Goal: Use online tool/utility: Utilize a website feature to perform a specific function

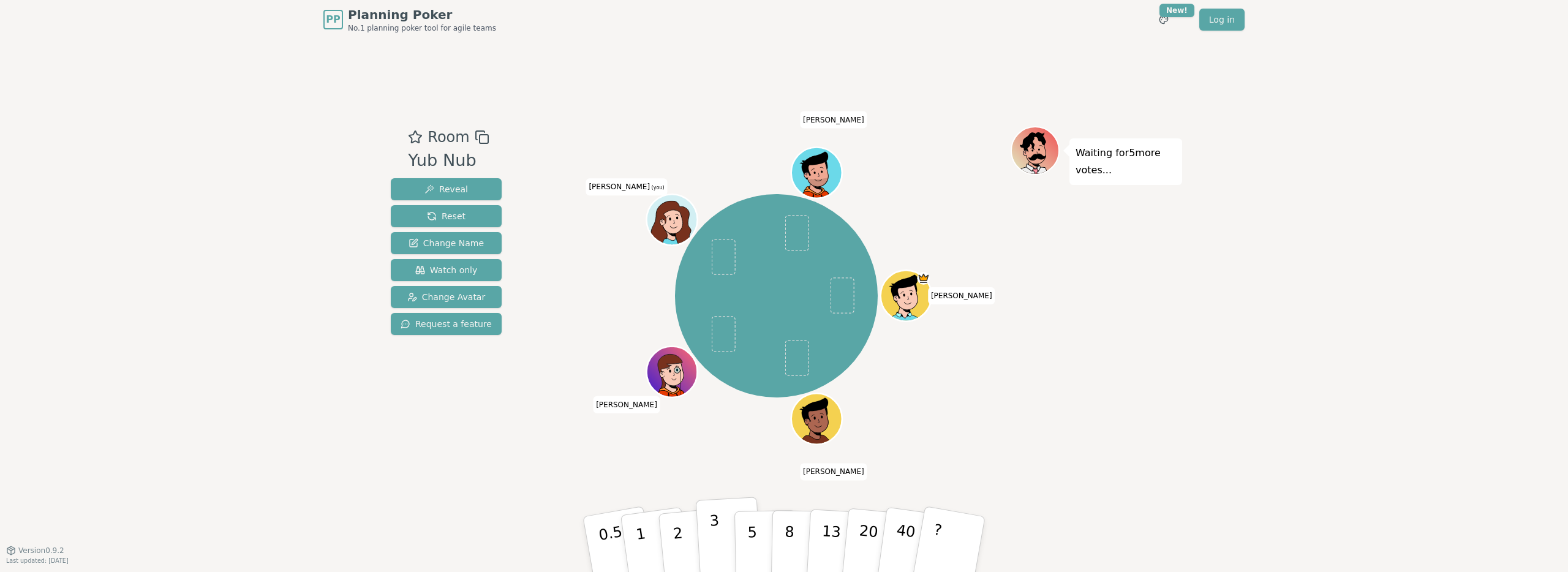
click at [705, 541] on button "3" at bounding box center [729, 545] width 67 height 96
click at [676, 533] on p "2" at bounding box center [679, 546] width 16 height 67
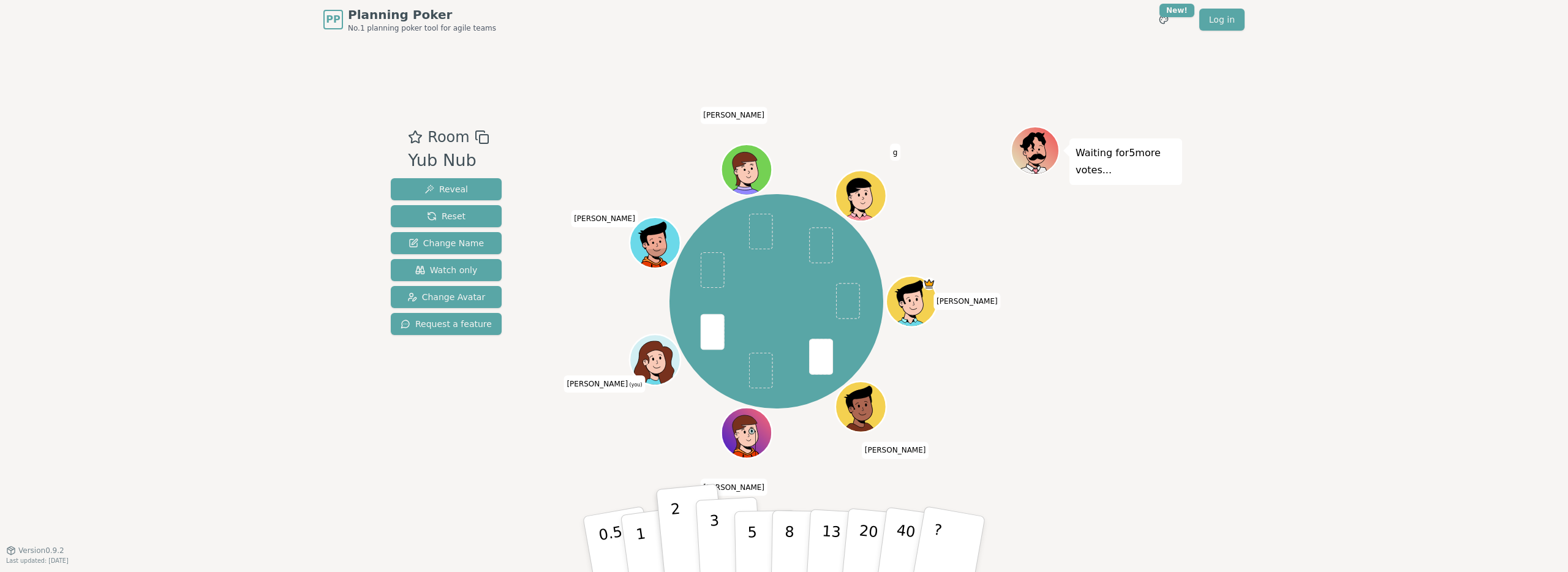
click at [721, 541] on button "3" at bounding box center [729, 545] width 67 height 96
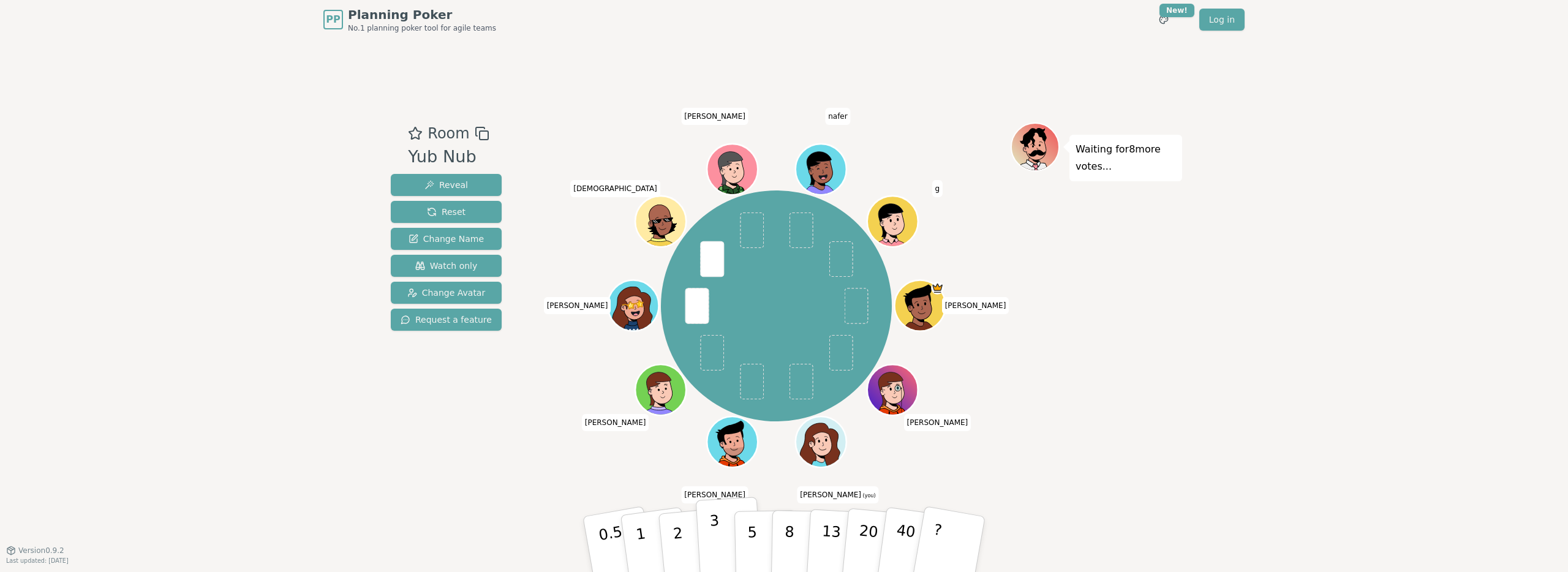
click at [709, 522] on p "3" at bounding box center [716, 545] width 13 height 67
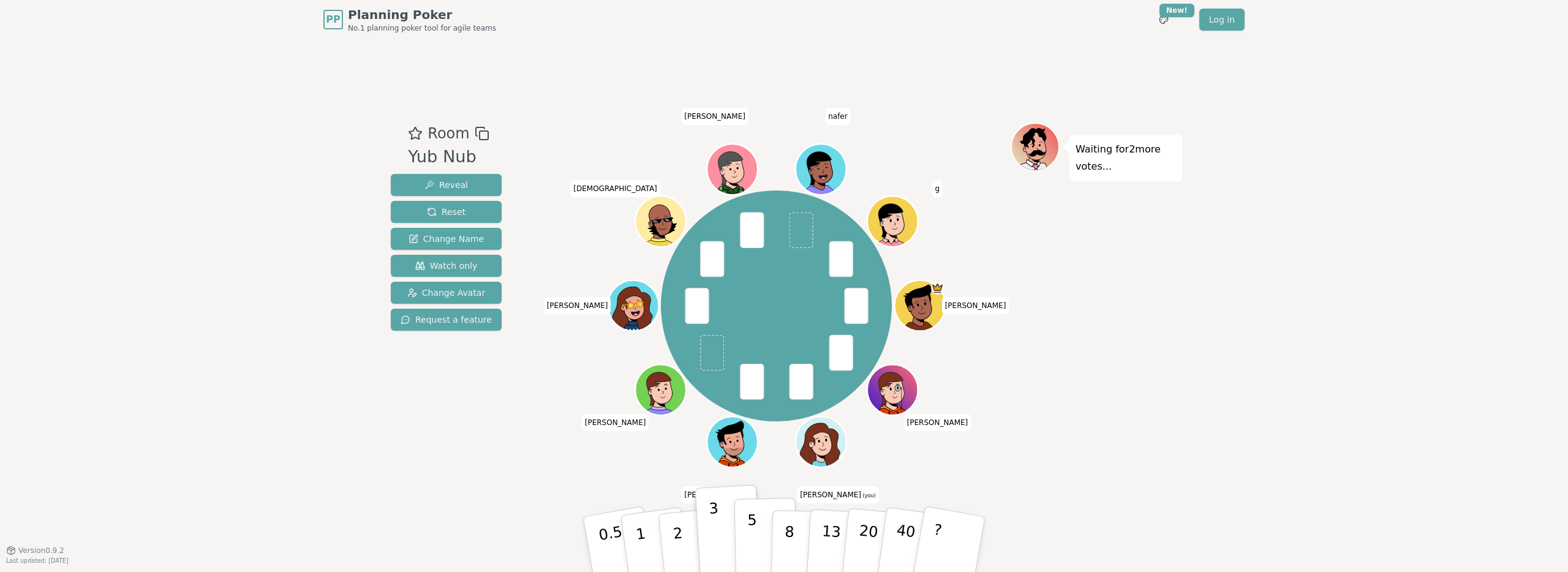
click at [753, 534] on p "5" at bounding box center [752, 545] width 11 height 66
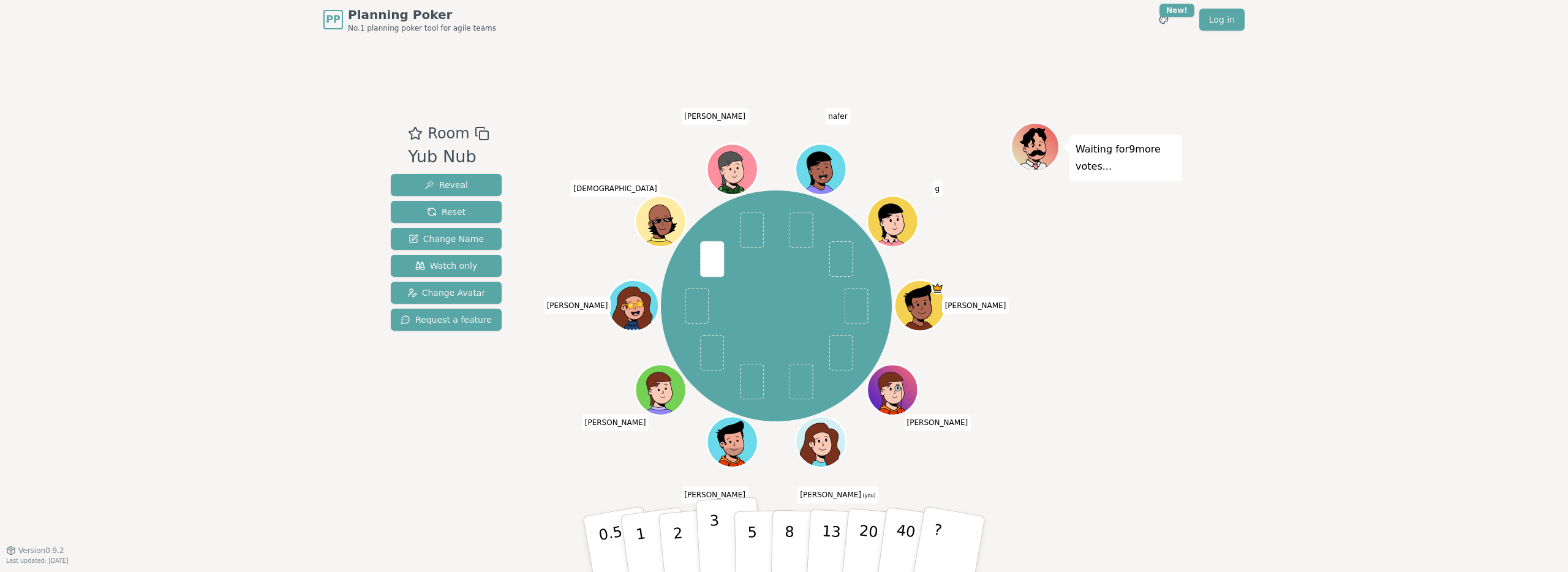
click at [712, 529] on p "3" at bounding box center [716, 545] width 13 height 67
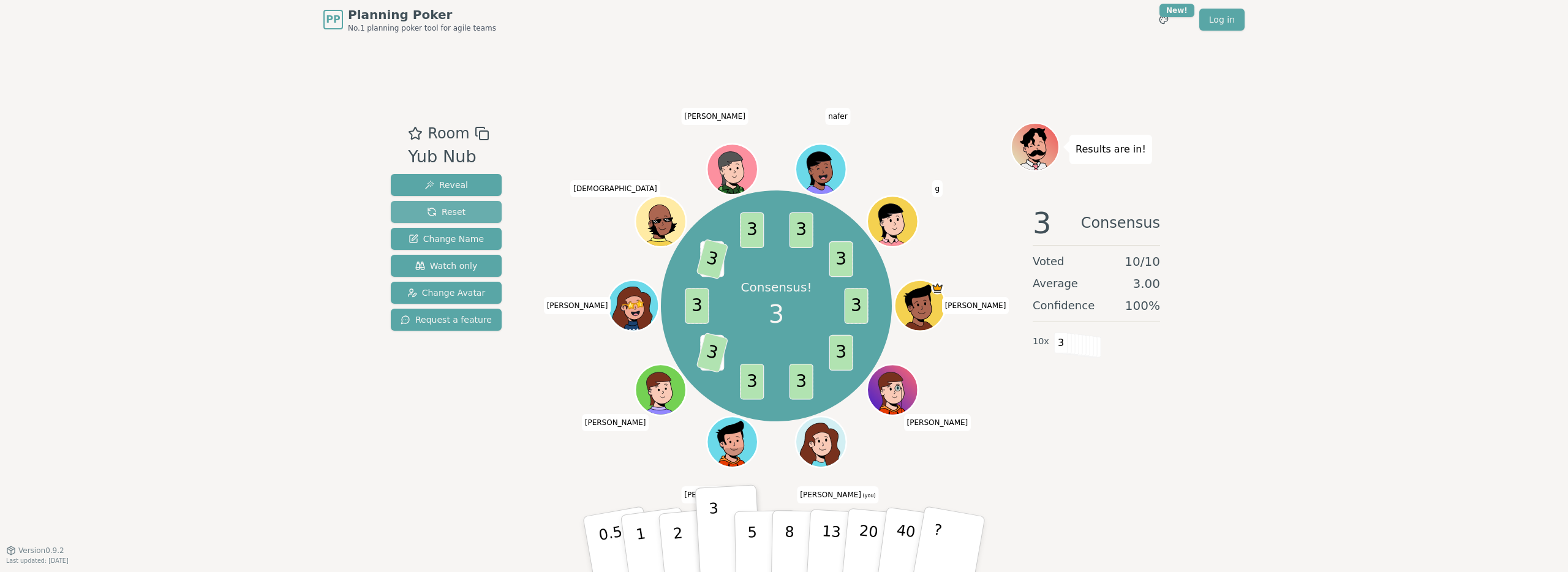
click at [437, 217] on span "Reset" at bounding box center [446, 212] width 39 height 12
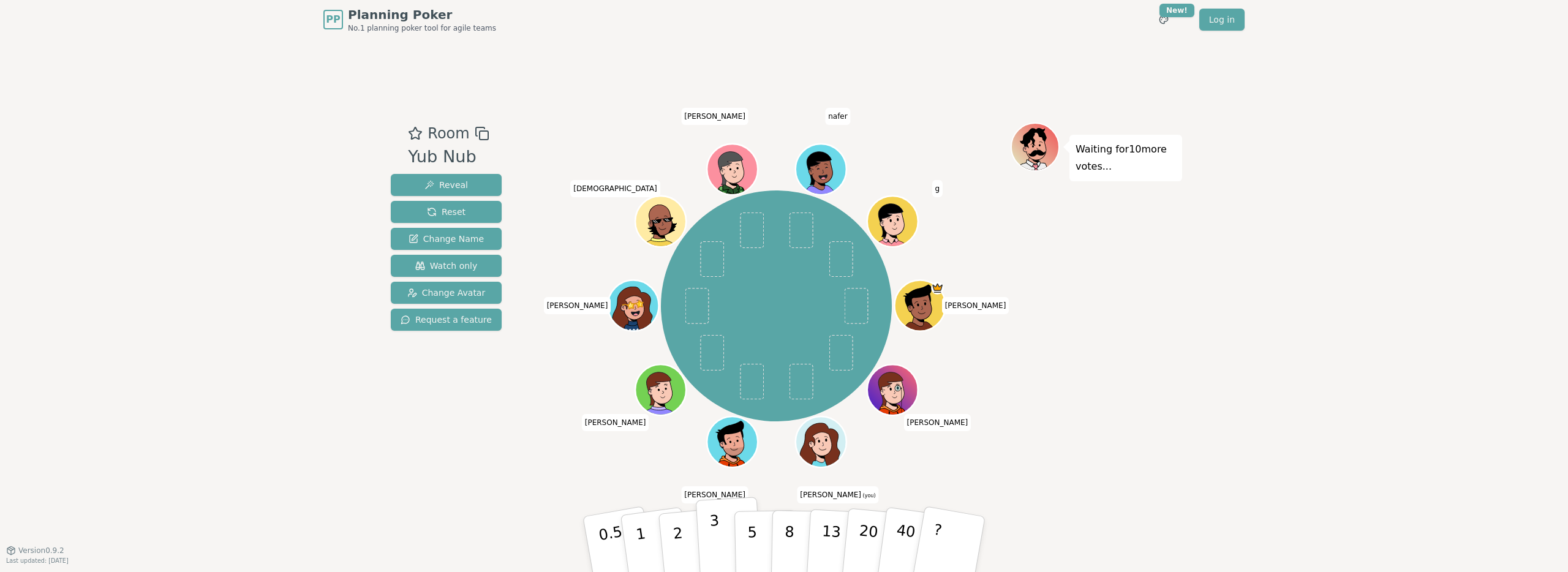
click at [720, 537] on button "3" at bounding box center [729, 545] width 67 height 96
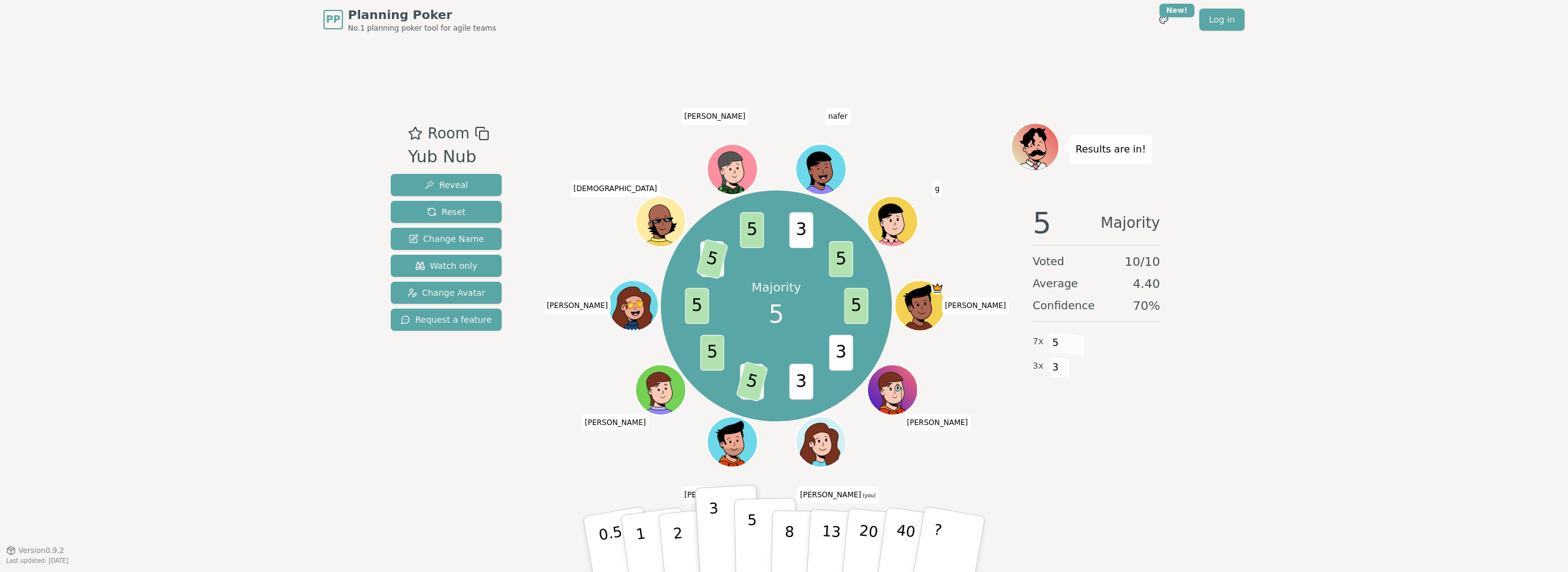
click at [750, 531] on p "5" at bounding box center [752, 545] width 11 height 66
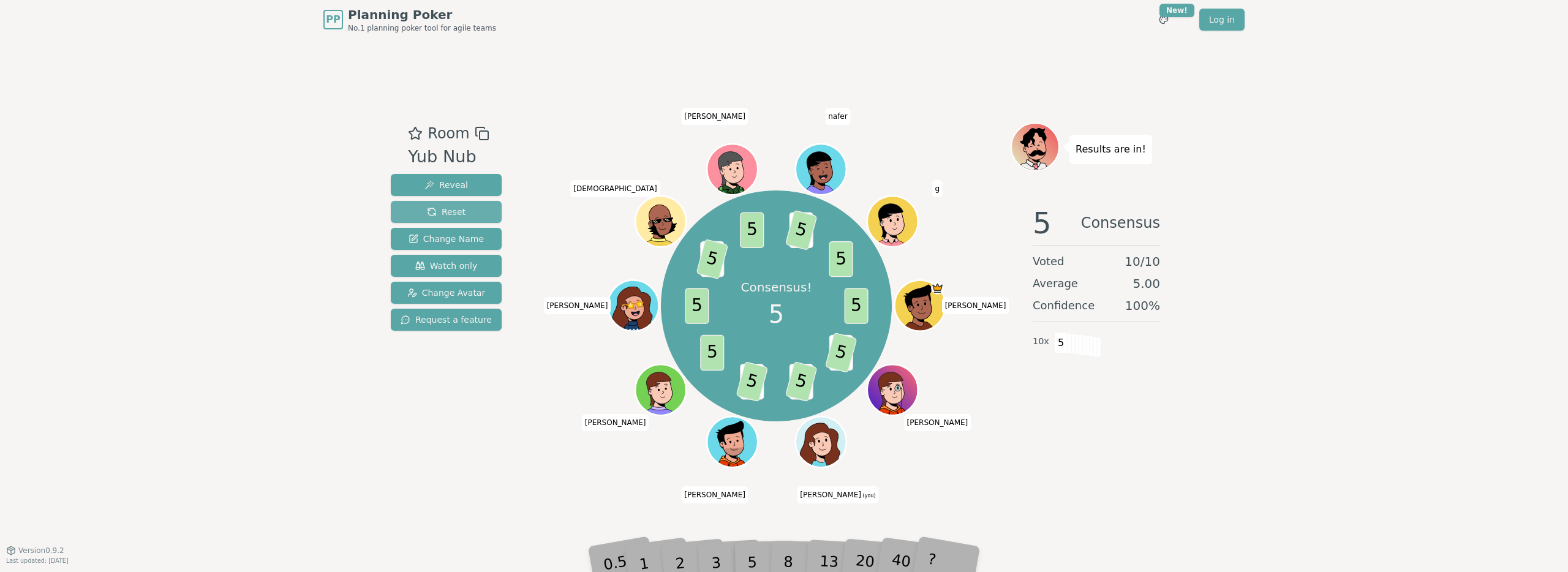
click at [420, 217] on button "Reset" at bounding box center [446, 211] width 111 height 22
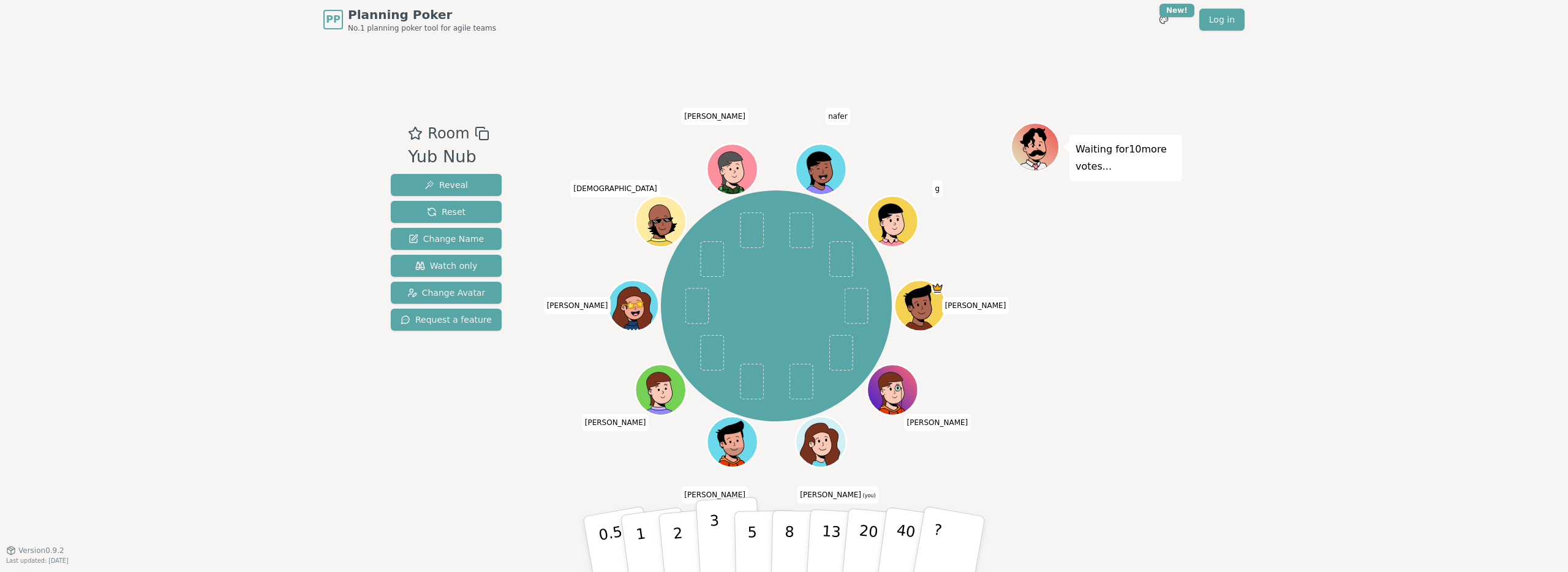
click at [715, 529] on p "3" at bounding box center [716, 545] width 13 height 67
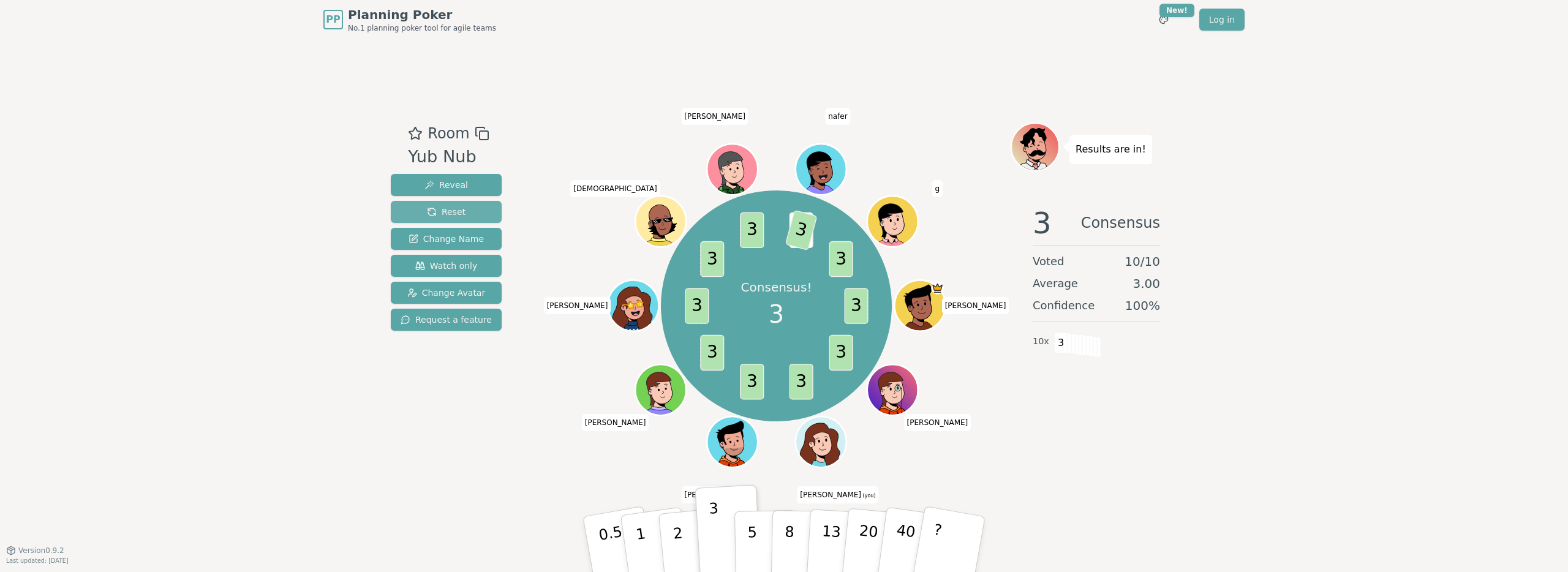
click at [420, 217] on button "Reset" at bounding box center [446, 211] width 111 height 22
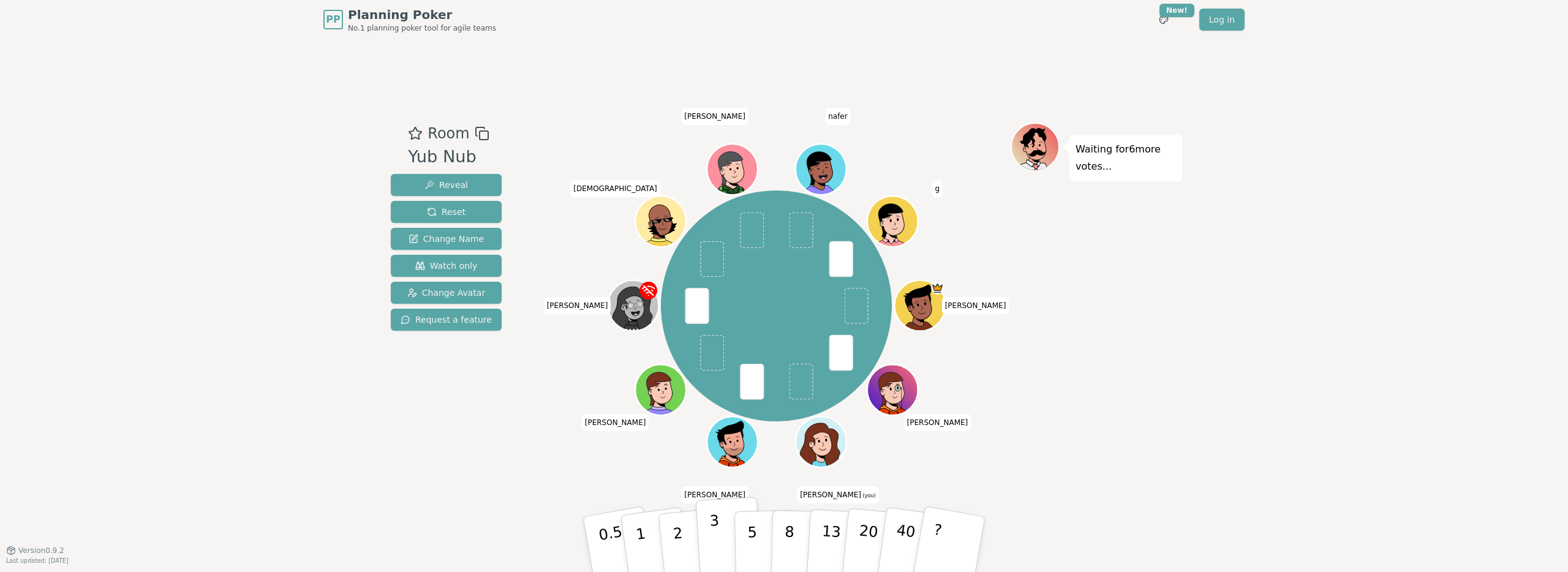
click at [713, 528] on p "3" at bounding box center [716, 545] width 13 height 67
click at [1041, 369] on div "Waiting for 4 more votes..." at bounding box center [1096, 294] width 171 height 345
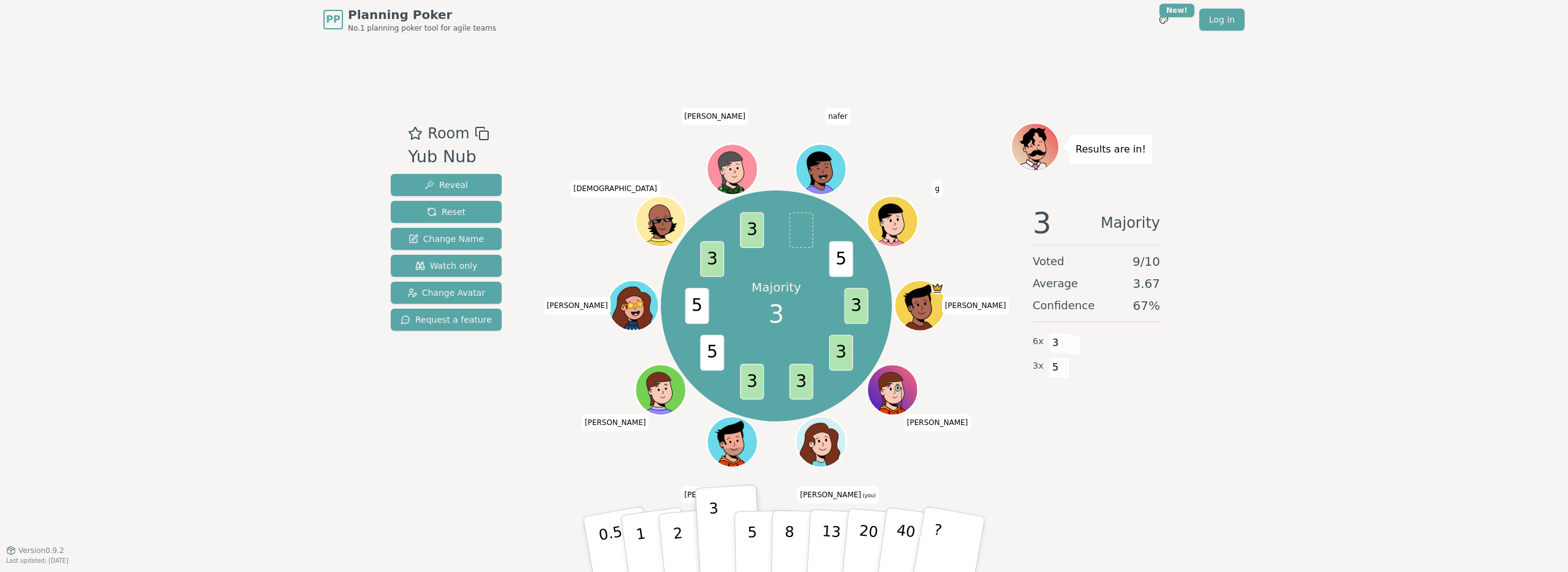
click at [918, 480] on div "Room Yub Nub Reveal Reset Change Name Watch only Change Avatar Request a featur…" at bounding box center [784, 294] width 796 height 511
click at [749, 537] on p "5" at bounding box center [752, 545] width 11 height 66
